Goal: Task Accomplishment & Management: Complete application form

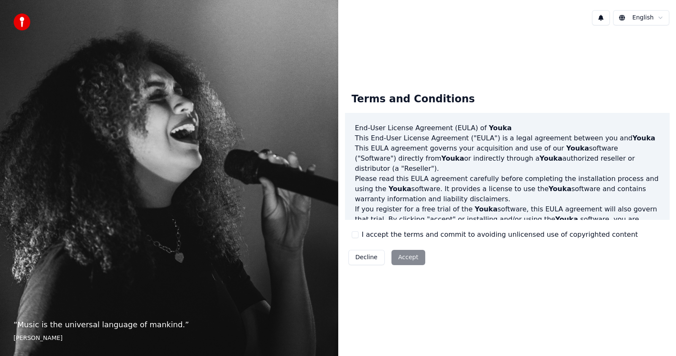
click at [406, 256] on div "Decline Accept" at bounding box center [387, 257] width 84 height 22
click at [355, 234] on button "I accept the terms and commit to avoiding unlicensed use of copyrighted content" at bounding box center [355, 234] width 7 height 7
click at [403, 255] on button "Accept" at bounding box center [409, 257] width 34 height 15
